Goal: Information Seeking & Learning: Check status

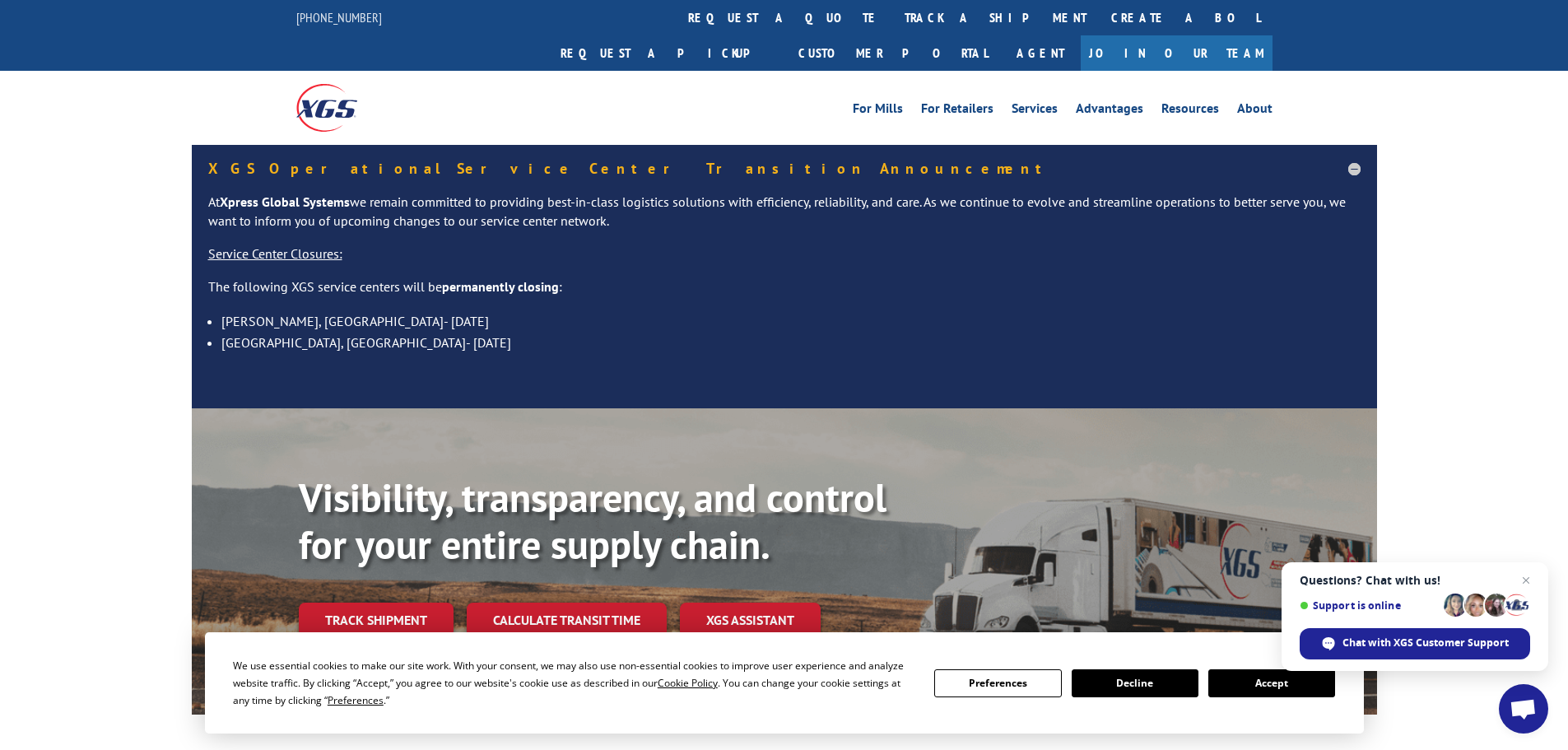
click at [1245, 677] on button "Accept" at bounding box center [1272, 683] width 127 height 28
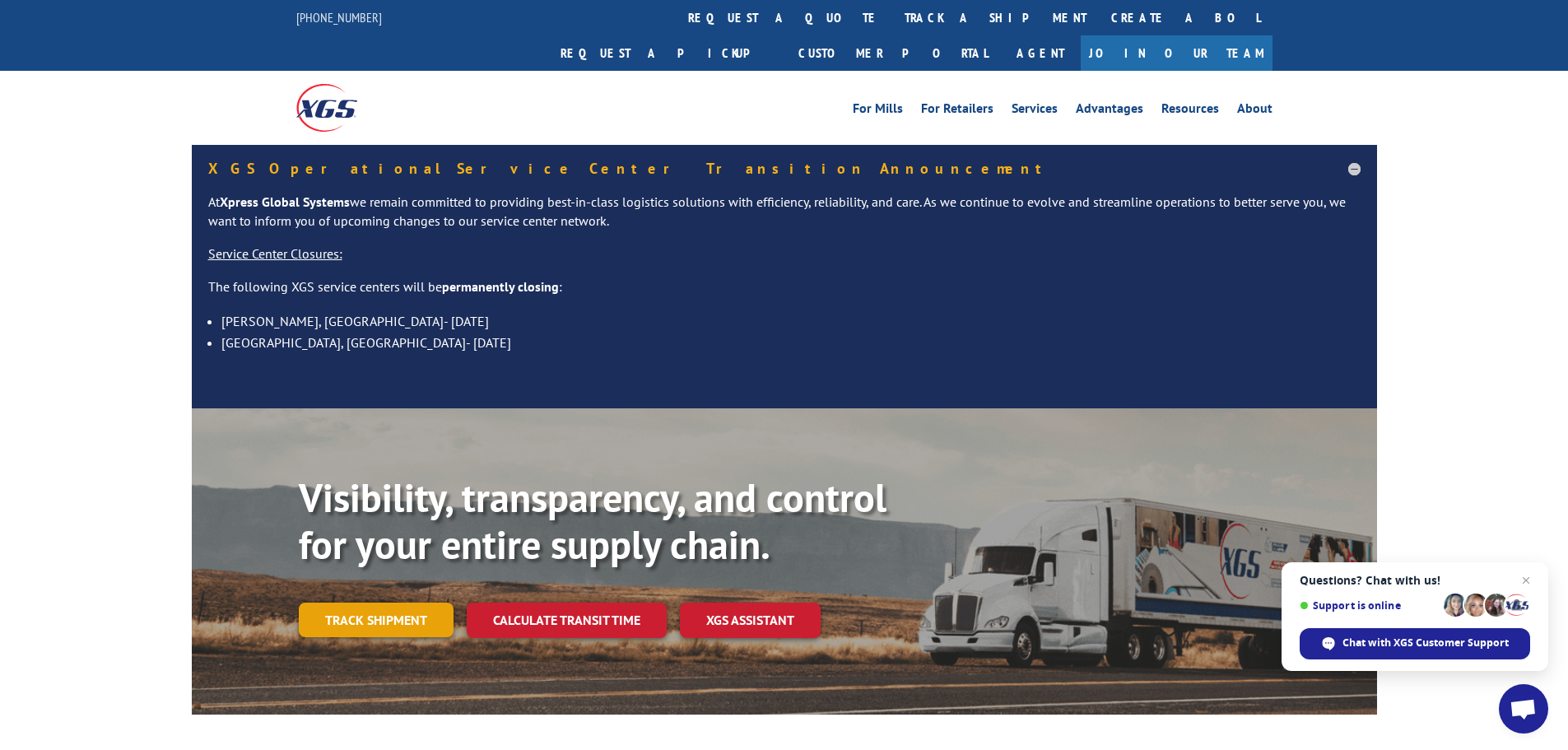
click at [366, 603] on link "Track shipment" at bounding box center [376, 619] width 154 height 34
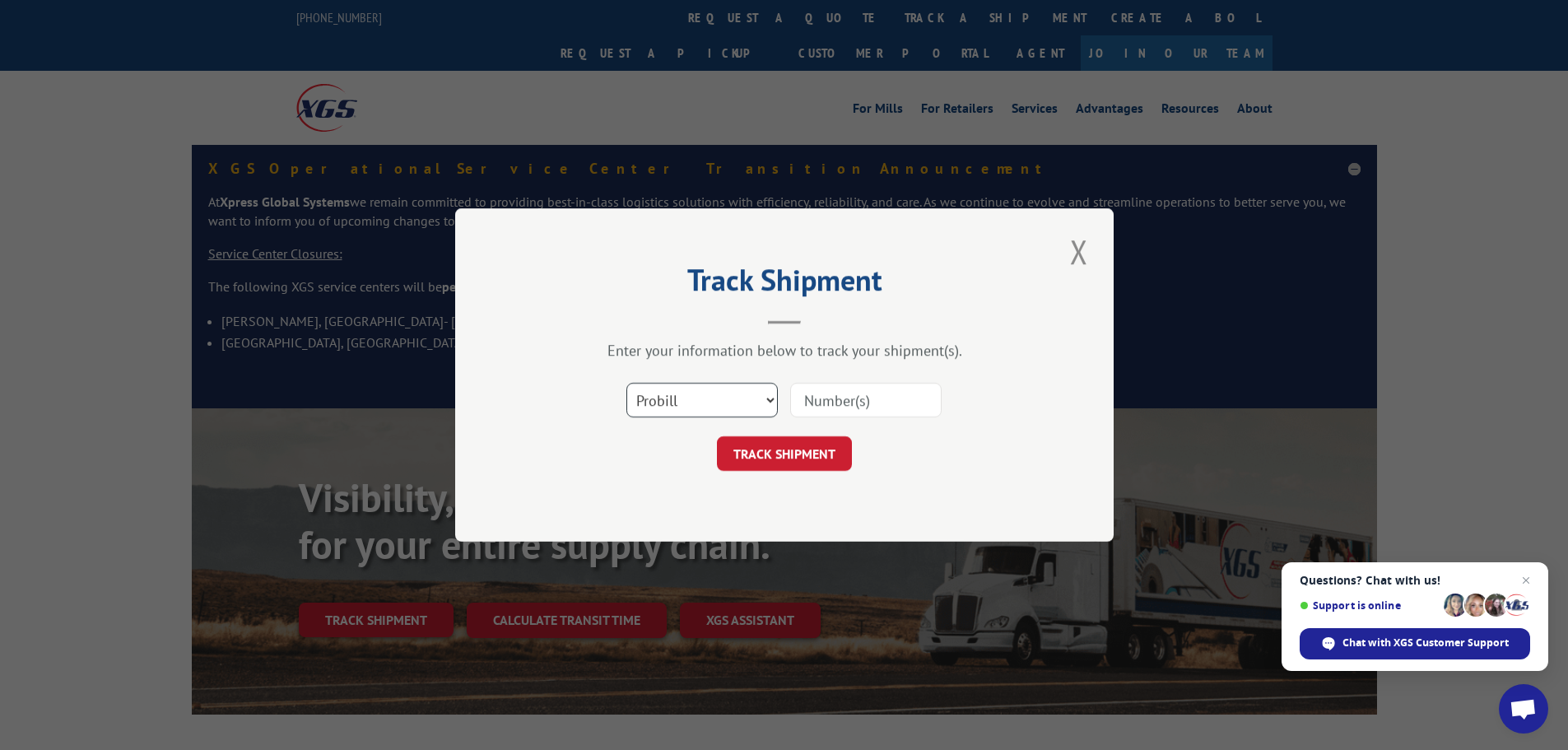
click at [689, 385] on select "Select category... Probill BOL PO" at bounding box center [702, 400] width 152 height 34
select select "bol"
click at [626, 383] on select "Select category... Probill BOL PO" at bounding box center [702, 400] width 152 height 34
click at [807, 398] on input at bounding box center [866, 400] width 152 height 34
paste input "5963561"
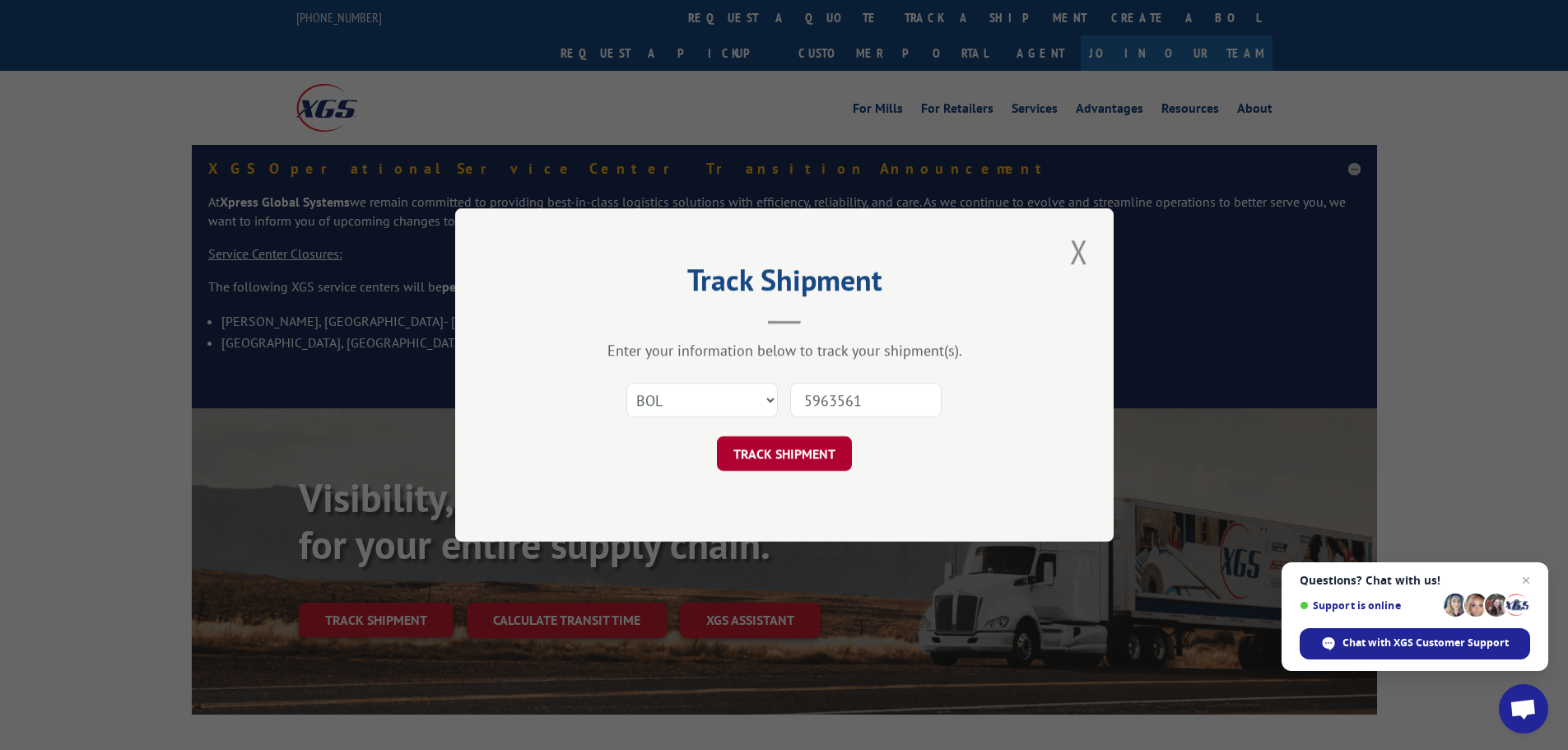
type input "5963561"
click at [790, 454] on button "TRACK SHIPMENT" at bounding box center [785, 454] width 135 height 34
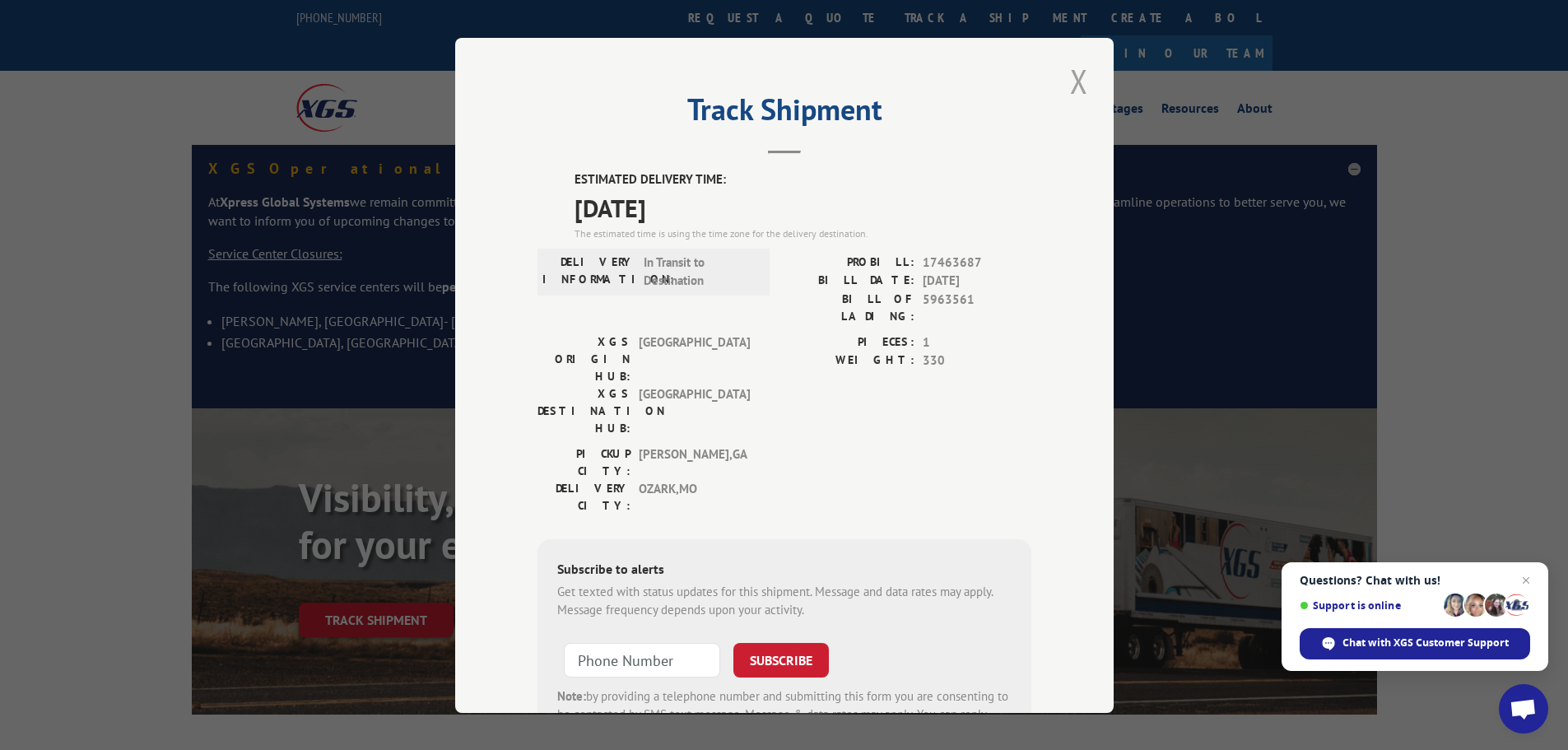
click at [1070, 80] on button "Close modal" at bounding box center [1080, 82] width 28 height 46
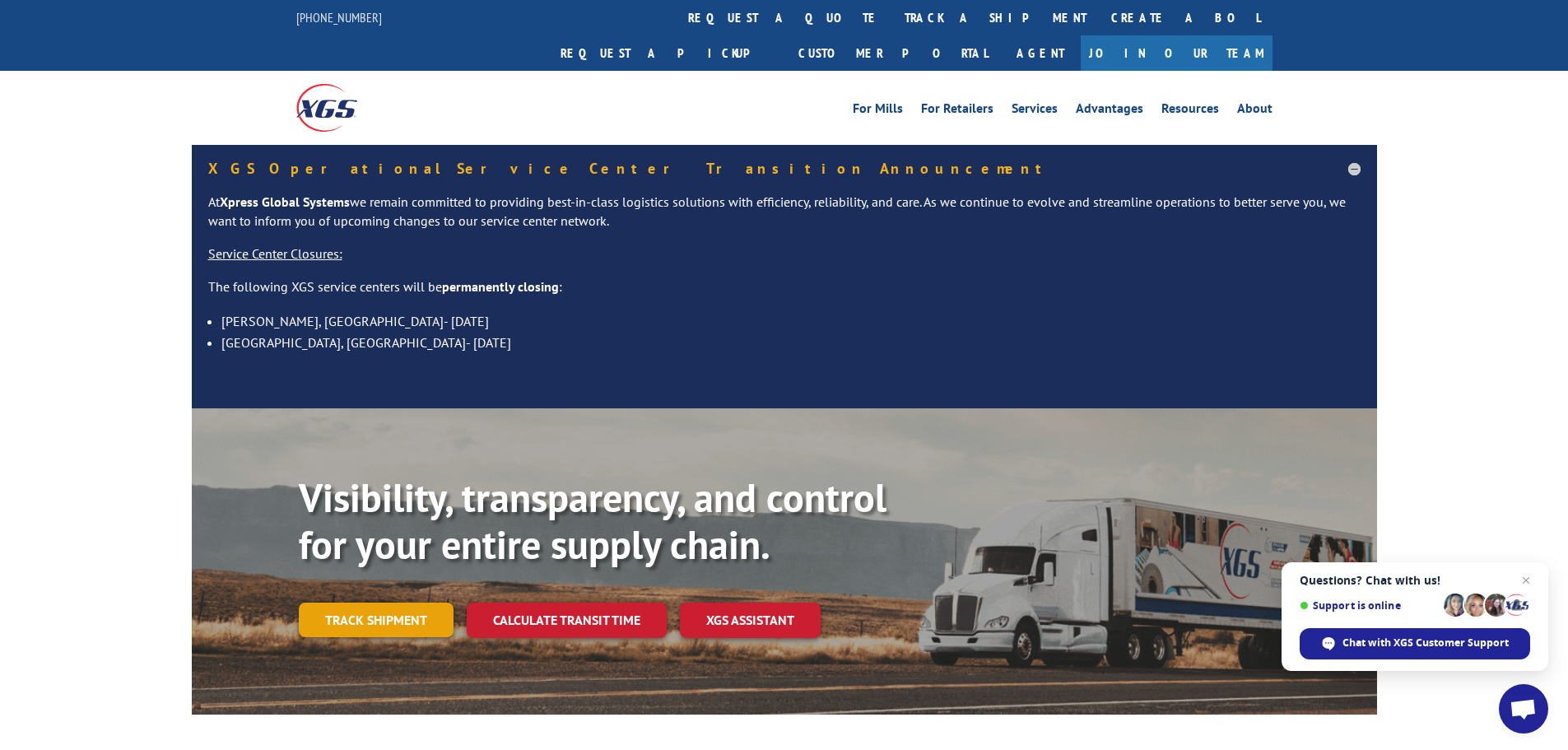
click at [396, 603] on link "Track shipment" at bounding box center [376, 619] width 154 height 34
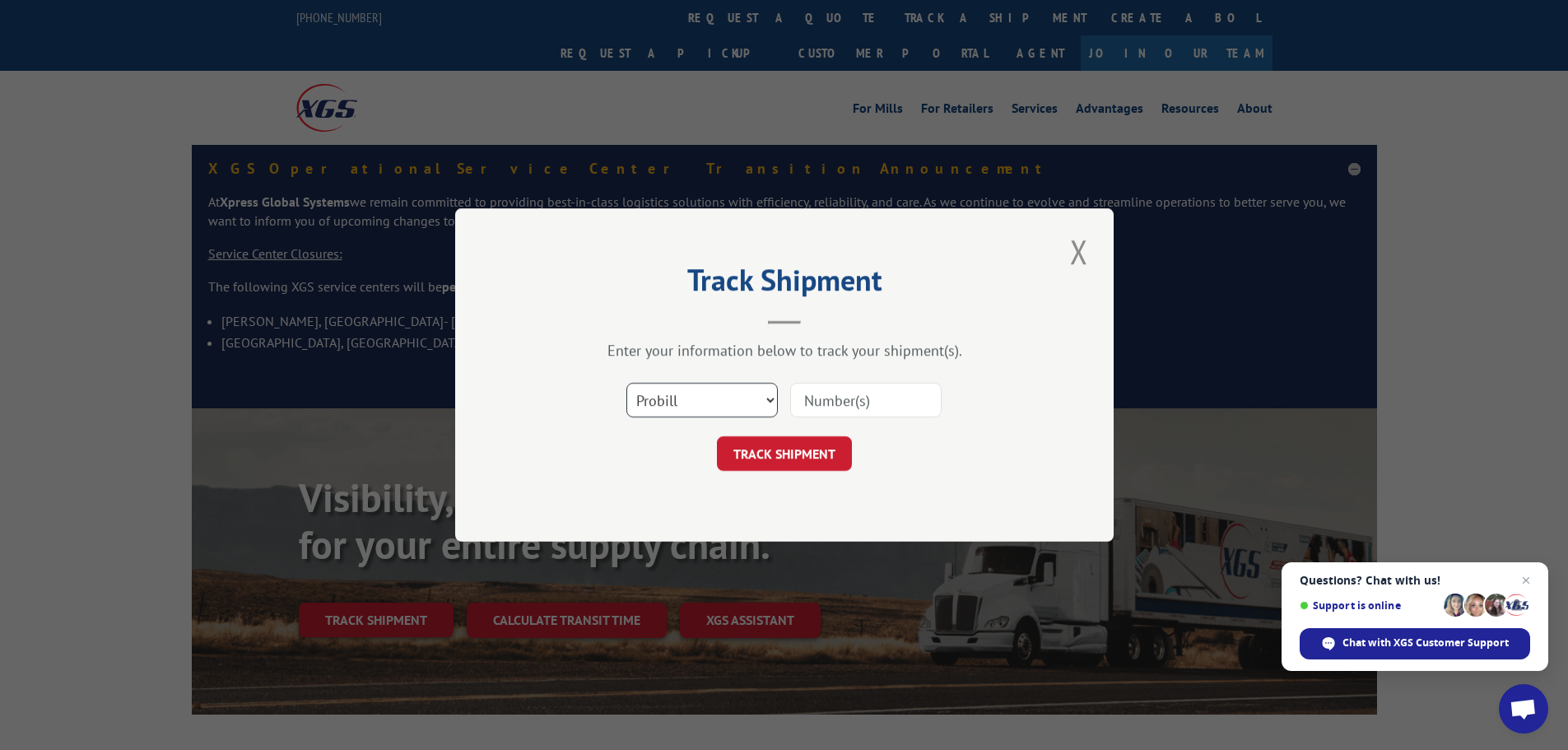
click at [701, 401] on select "Select category... Probill BOL PO" at bounding box center [702, 400] width 152 height 34
select select "bol"
click at [626, 383] on select "Select category... Probill BOL PO" at bounding box center [702, 400] width 152 height 34
click at [823, 404] on input at bounding box center [866, 400] width 152 height 34
paste input "5965956"
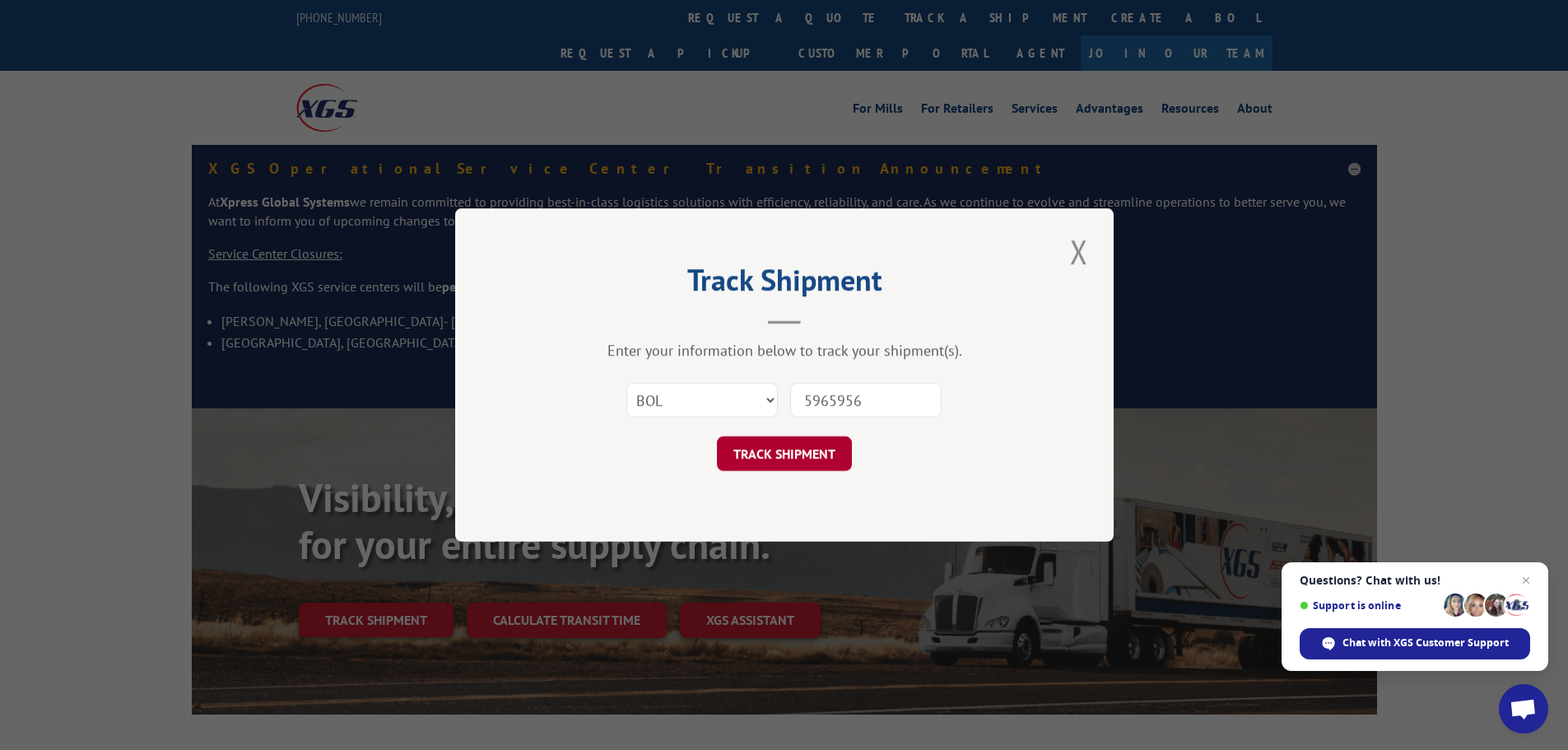
type input "5965956"
click at [773, 460] on button "TRACK SHIPMENT" at bounding box center [785, 454] width 135 height 34
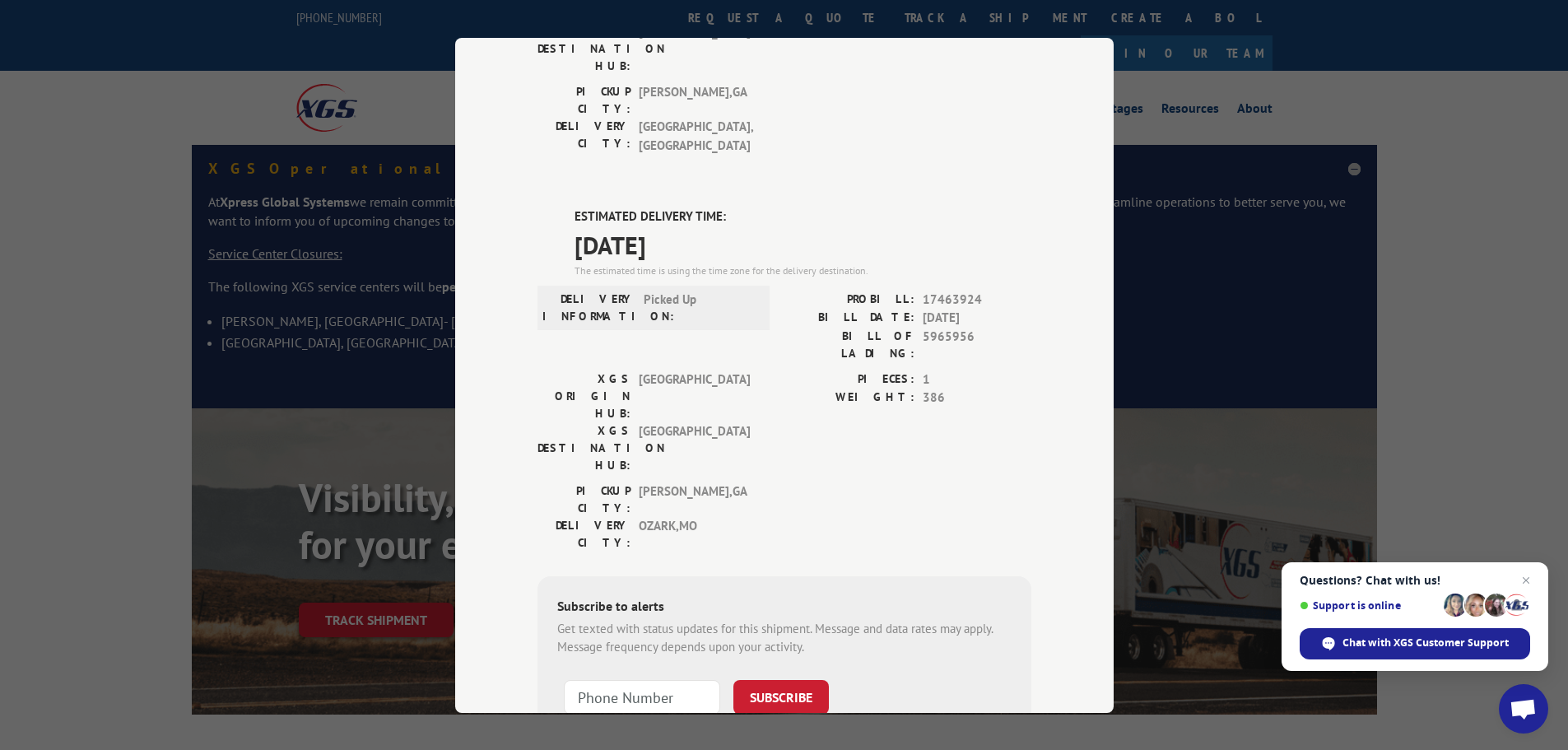
scroll to position [330, 0]
